Goal: Task Accomplishment & Management: Manage account settings

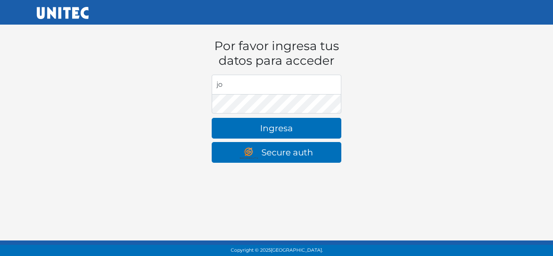
type input "[PERSON_NAME][EMAIL_ADDRESS][DOMAIN_NAME]"
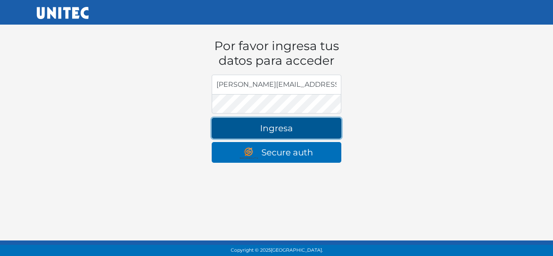
click at [289, 132] on button "Ingresa" at bounding box center [277, 128] width 130 height 21
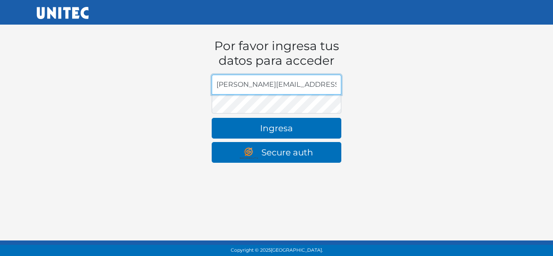
click at [306, 88] on input "john@hotmail.com" at bounding box center [277, 85] width 130 height 20
click at [283, 87] on input "Dirección de email" at bounding box center [277, 85] width 130 height 20
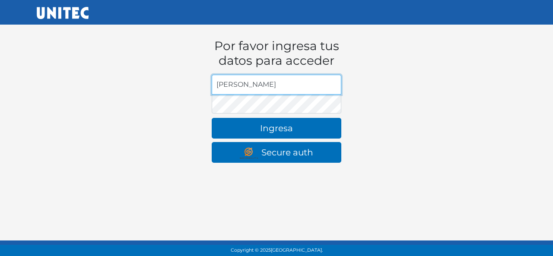
type input "[EMAIL_ADDRESS][DOMAIN_NAME]"
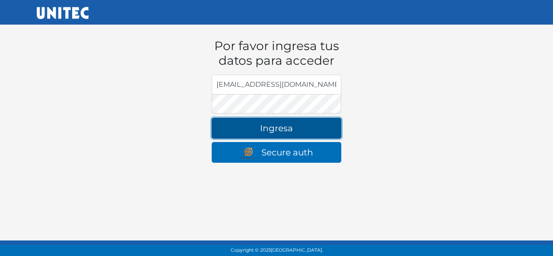
click at [279, 128] on button "Ingresa" at bounding box center [277, 128] width 130 height 21
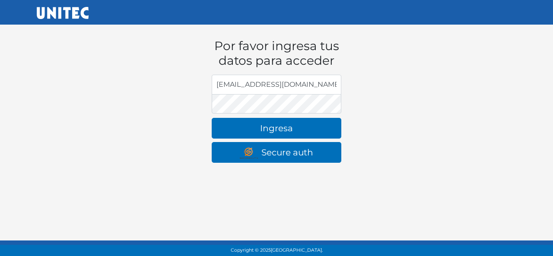
drag, startPoint x: 311, startPoint y: 83, endPoint x: 162, endPoint y: 83, distance: 148.6
click at [162, 83] on div "Por favor ingresa tus datos para acceder Dirección de email [PERSON_NAME][EMAIL…" at bounding box center [277, 93] width 480 height 152
type input "[EMAIL_ADDRESS][DOMAIN_NAME]"
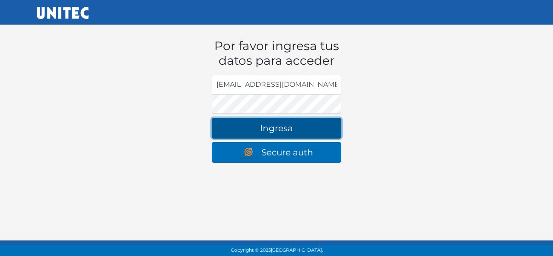
click at [248, 132] on button "Ingresa" at bounding box center [277, 128] width 130 height 21
